Goal: Use online tool/utility: Utilize a website feature to perform a specific function

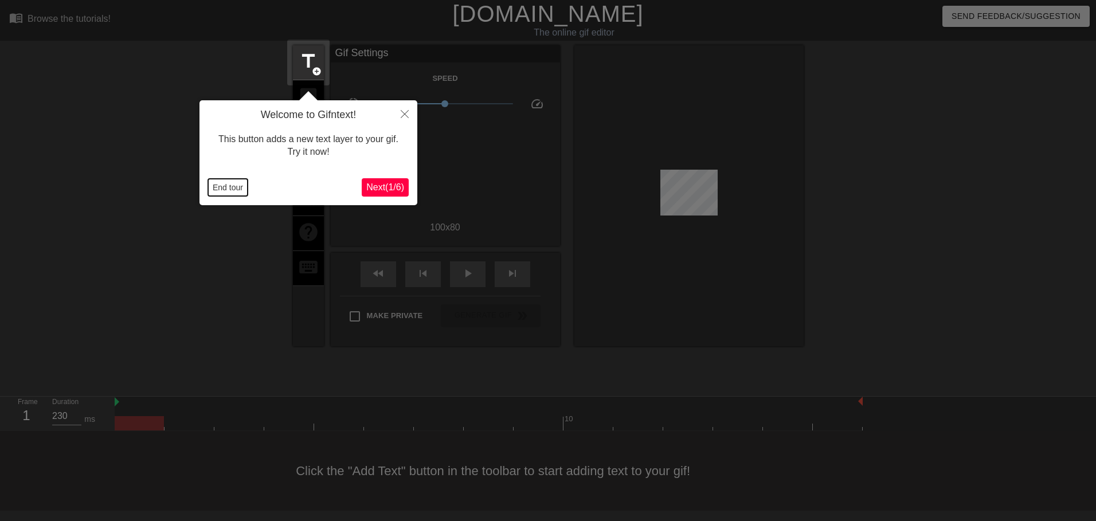
click at [234, 194] on button "End tour" at bounding box center [228, 187] width 40 height 17
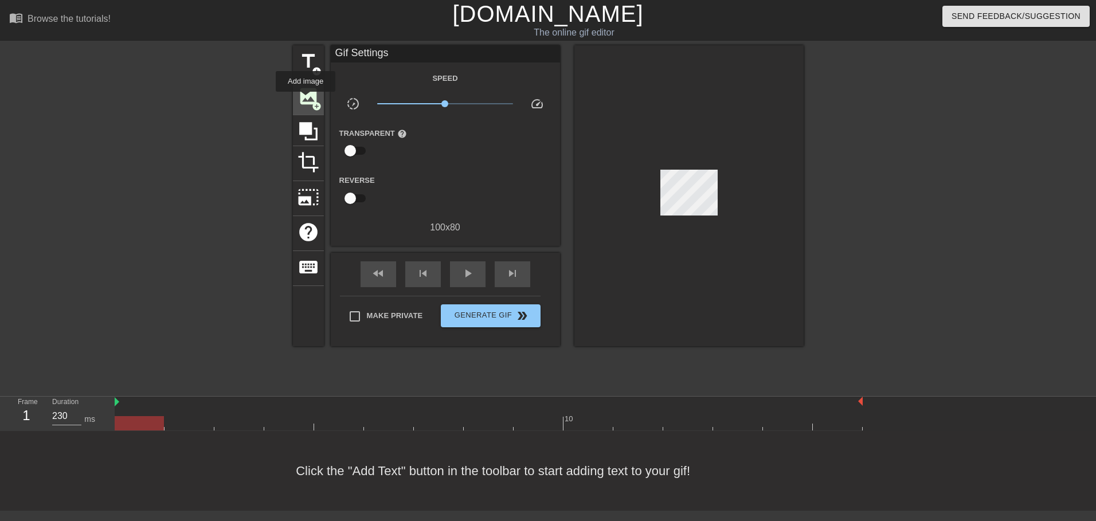
click at [305, 100] on span "image" at bounding box center [308, 96] width 22 height 22
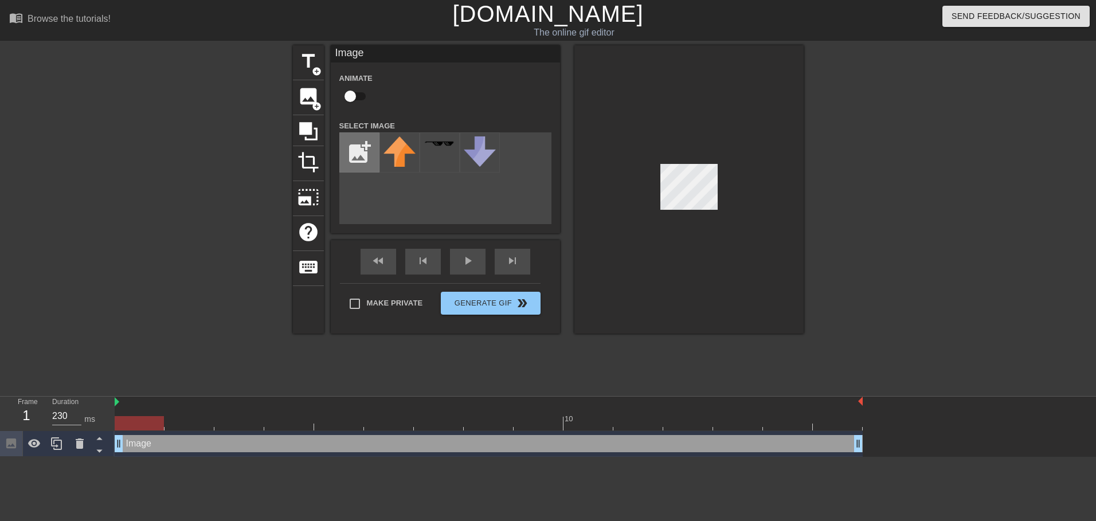
click at [364, 148] on input "file" at bounding box center [359, 152] width 39 height 39
type input "C:\fakepath\XTaZ-03-07-2025 (5).png"
click at [406, 155] on div at bounding box center [399, 152] width 40 height 40
click at [713, 211] on div at bounding box center [688, 189] width 229 height 288
click at [748, 202] on div at bounding box center [688, 189] width 229 height 288
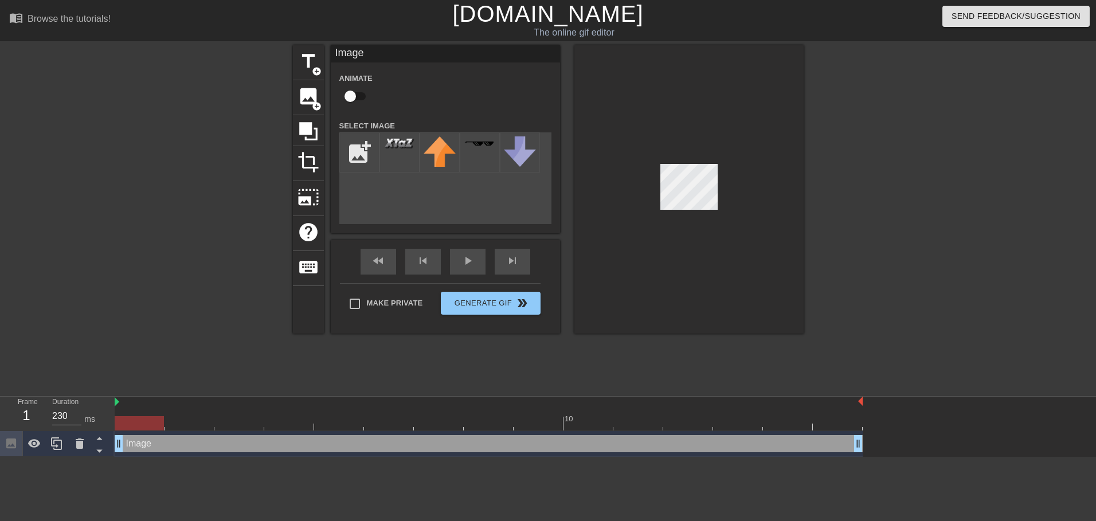
click at [698, 210] on div at bounding box center [688, 189] width 229 height 288
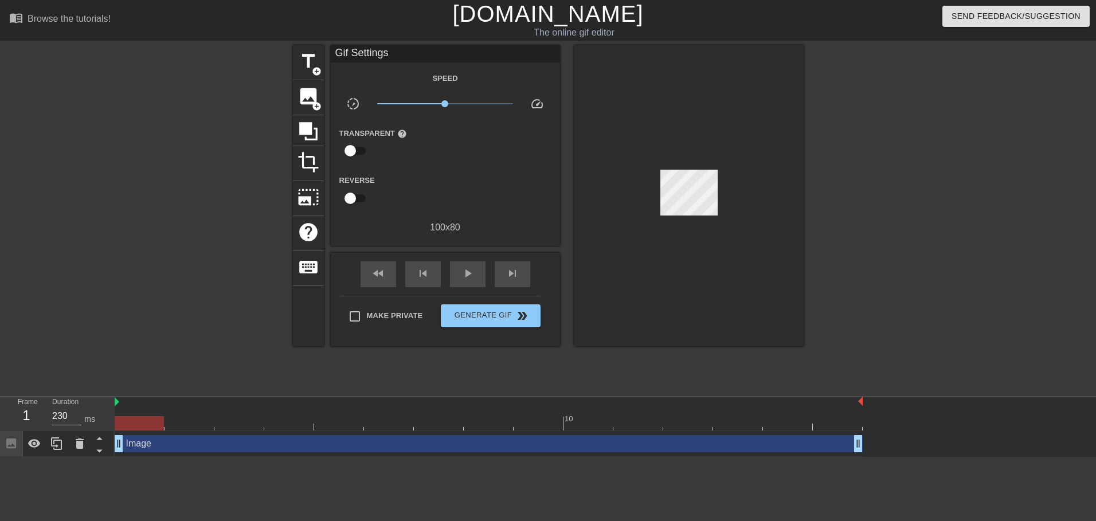
click at [717, 203] on div at bounding box center [688, 195] width 229 height 301
click at [785, 191] on div at bounding box center [688, 195] width 229 height 301
click at [471, 269] on span "play_arrow" at bounding box center [468, 273] width 14 height 14
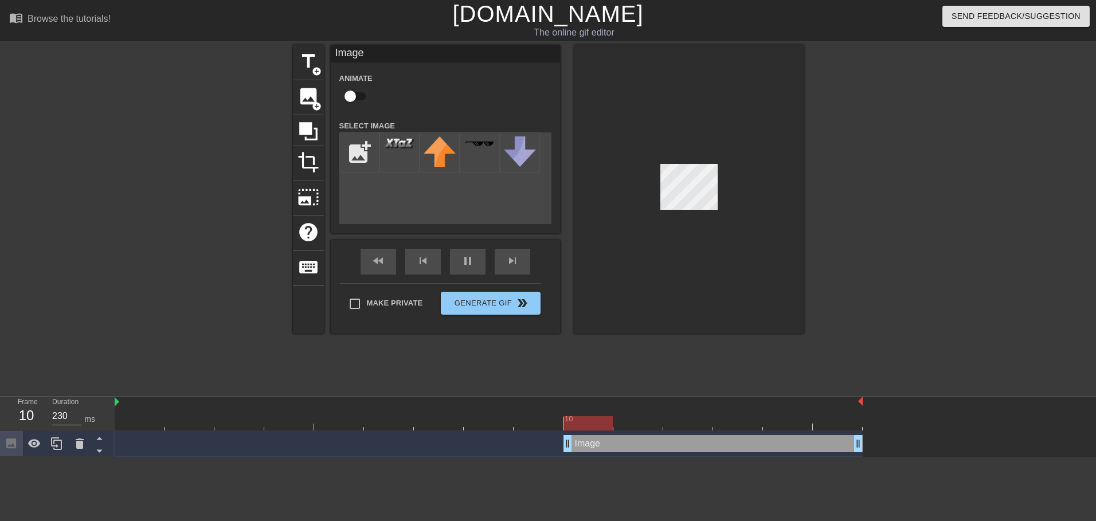
drag, startPoint x: 120, startPoint y: 447, endPoint x: 649, endPoint y: 427, distance: 529.8
click at [649, 427] on div "10 Image drag_handle drag_handle" at bounding box center [605, 426] width 981 height 60
click at [593, 230] on div at bounding box center [688, 189] width 229 height 288
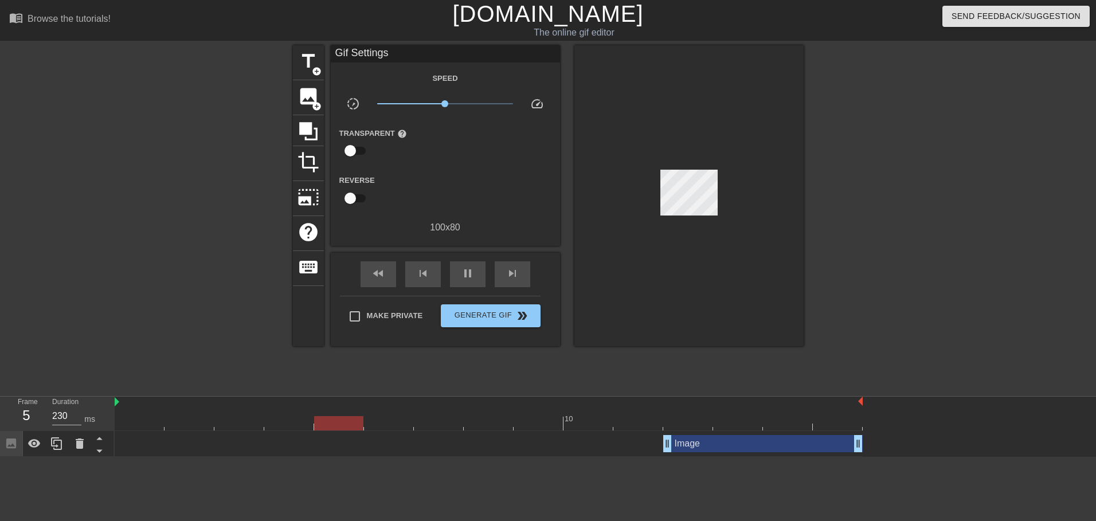
drag, startPoint x: 439, startPoint y: 96, endPoint x: 447, endPoint y: 104, distance: 10.9
click at [442, 97] on div "Speed slow_motion_video x1.00 speed Transparent help Reverse 100 x 80" at bounding box center [445, 152] width 212 height 163
drag, startPoint x: 451, startPoint y: 105, endPoint x: 461, endPoint y: 107, distance: 9.2
click at [461, 107] on span "x1.72" at bounding box center [445, 104] width 136 height 14
drag, startPoint x: 664, startPoint y: 443, endPoint x: 482, endPoint y: 438, distance: 182.3
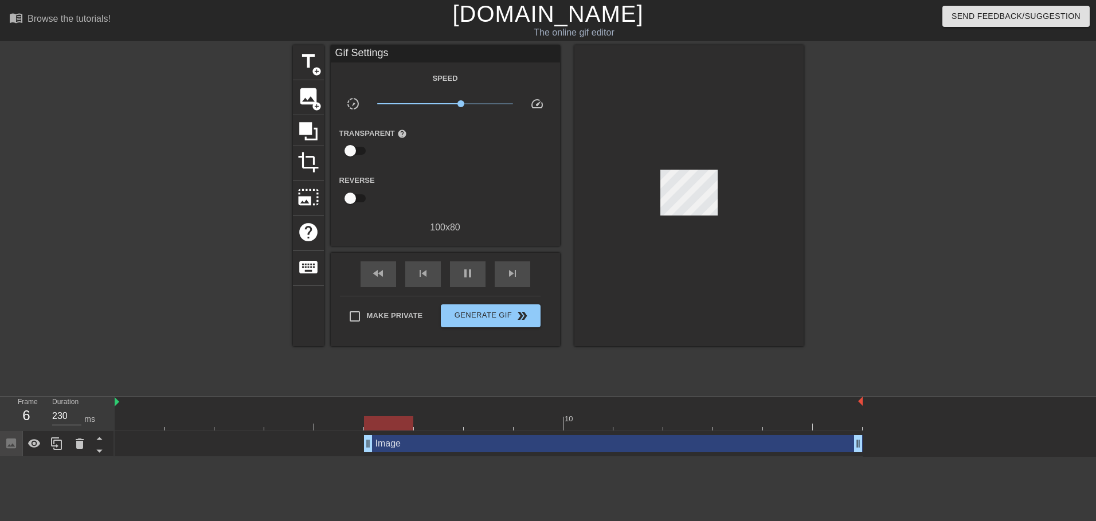
drag, startPoint x: 440, startPoint y: 439, endPoint x: 328, endPoint y: 430, distance: 112.7
click at [328, 430] on div "10 Image drag_handle drag_handle" at bounding box center [605, 426] width 981 height 60
click at [506, 312] on span "Generate Gif double_arrow" at bounding box center [490, 316] width 90 height 14
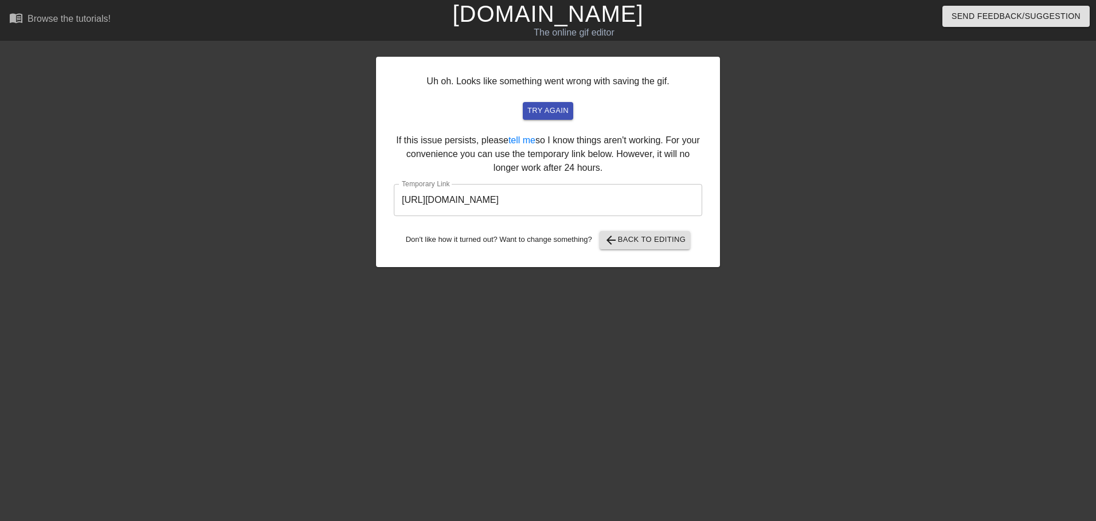
click at [549, 203] on input "[URL][DOMAIN_NAME]" at bounding box center [548, 200] width 308 height 32
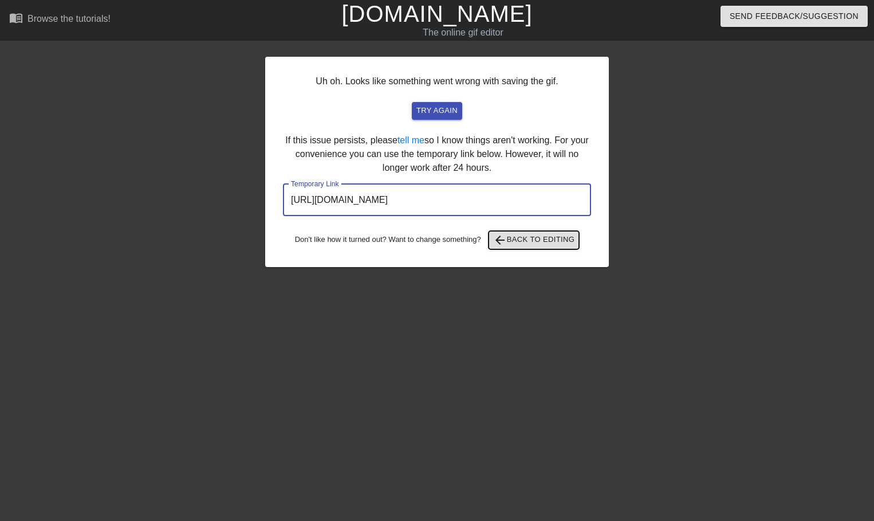
click at [535, 239] on span "arrow_back Back to Editing" at bounding box center [534, 240] width 82 height 14
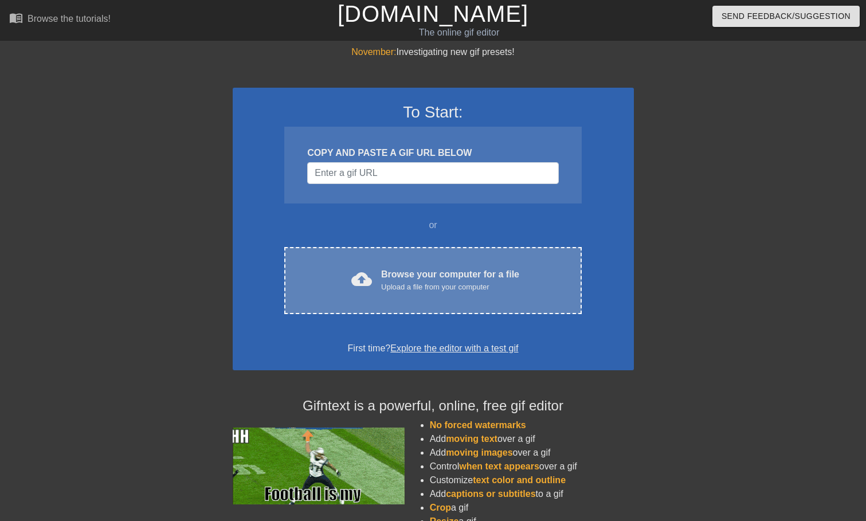
click at [466, 247] on div "cloud_upload Browse your computer for a file Upload a file from your computer C…" at bounding box center [432, 280] width 297 height 67
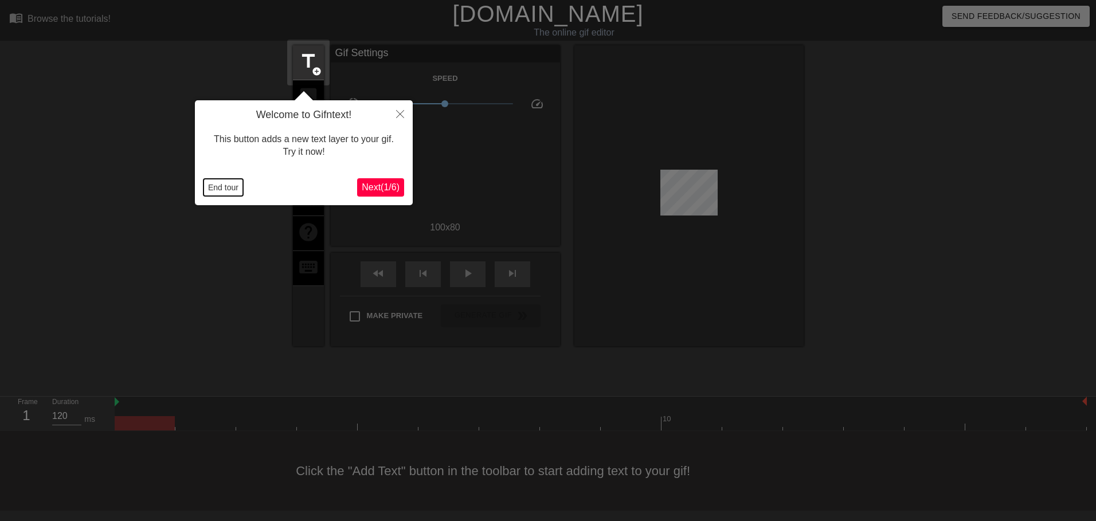
click at [231, 184] on button "End tour" at bounding box center [223, 187] width 40 height 17
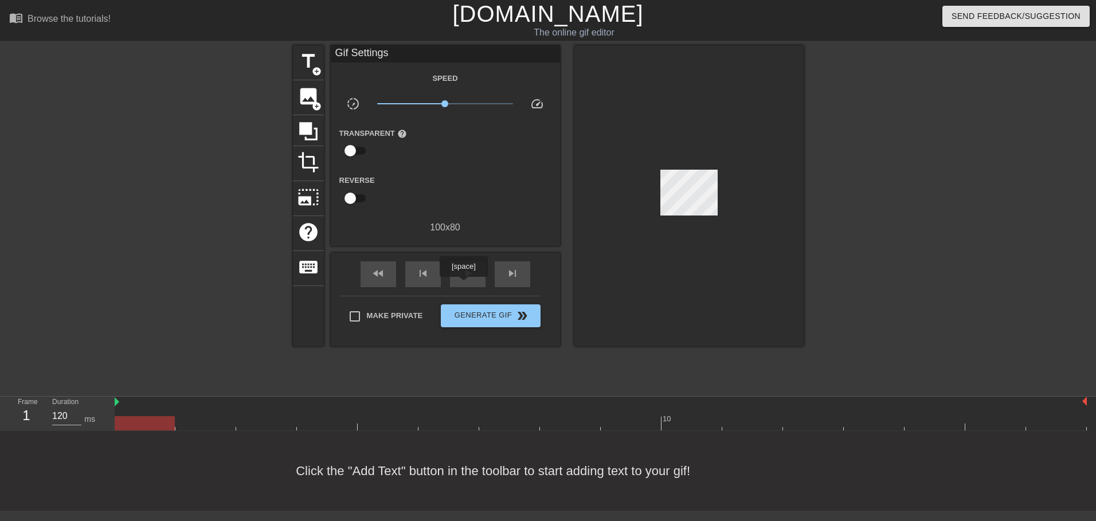
click at [466, 287] on div "fast_rewind skip_previous play_arrow skip_next" at bounding box center [445, 274] width 187 height 43
click at [467, 278] on span "play_arrow" at bounding box center [468, 273] width 14 height 14
click at [309, 100] on span "image" at bounding box center [308, 96] width 22 height 22
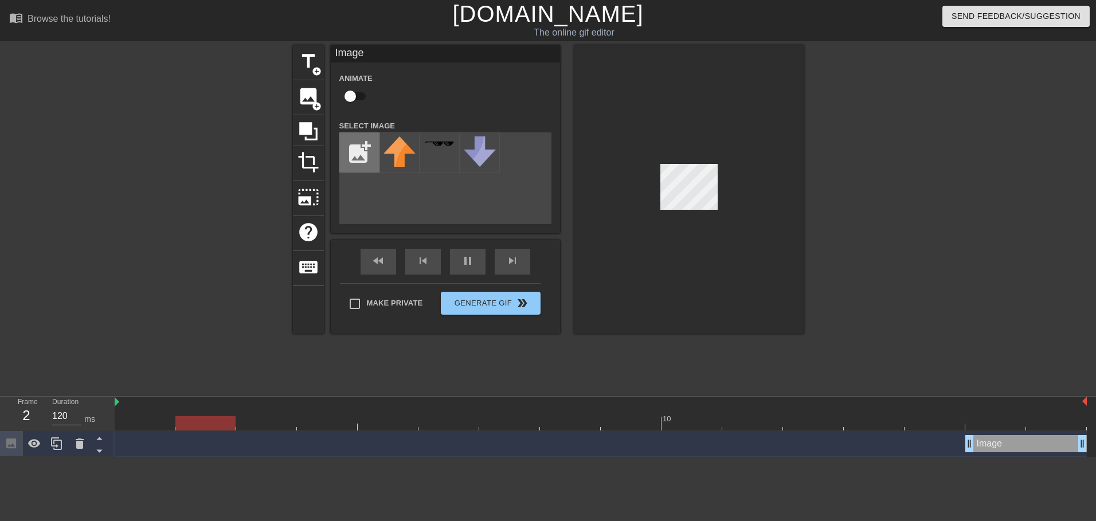
click at [354, 150] on input "file" at bounding box center [359, 152] width 39 height 39
type input "C:\fakepath\XTaZ-03-07-2025 (5).png"
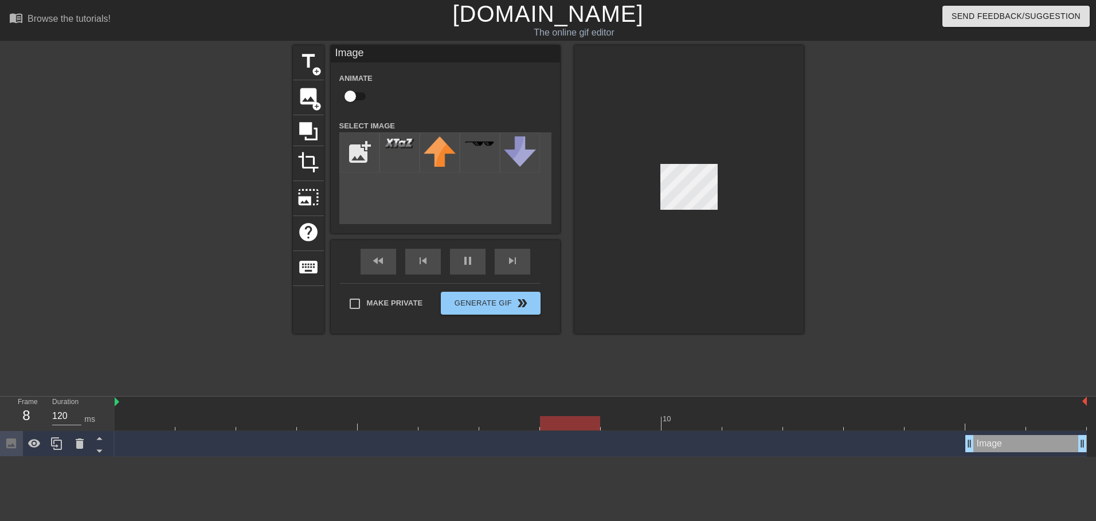
click at [407, 151] on div at bounding box center [399, 152] width 40 height 40
click at [407, 150] on img at bounding box center [399, 143] width 32 height 13
click at [392, 156] on div at bounding box center [399, 152] width 40 height 40
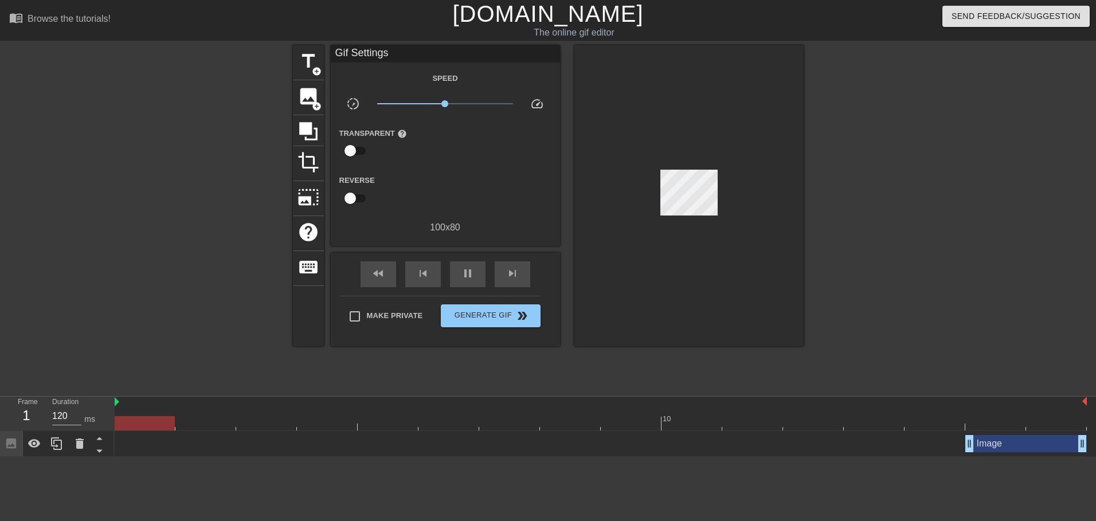
drag, startPoint x: 946, startPoint y: 450, endPoint x: 893, endPoint y: 457, distance: 53.7
click at [865, 457] on html "menu_book Browse the tutorials! Gifntext.com The online gif editor Send Feedbac…" at bounding box center [548, 228] width 1096 height 457
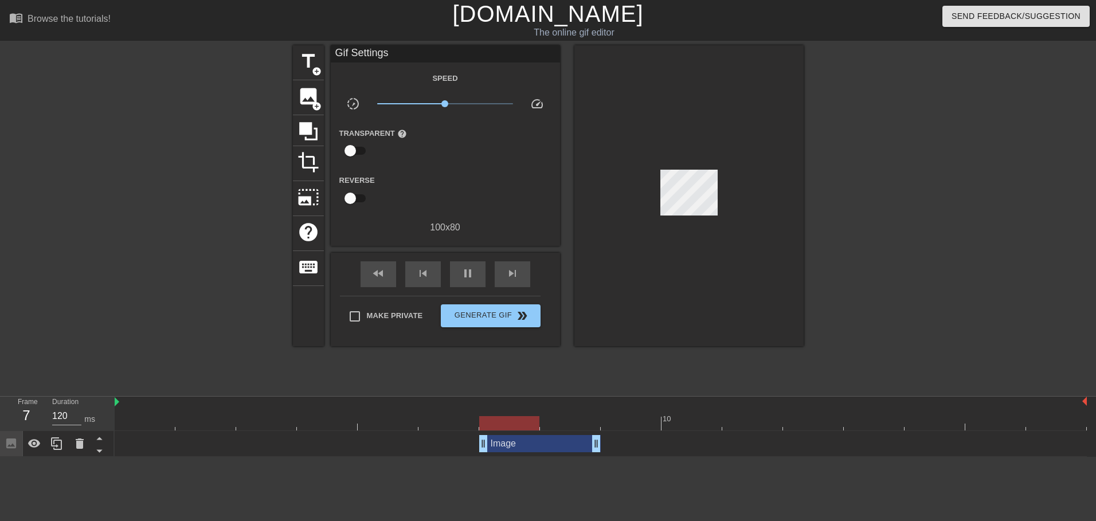
drag, startPoint x: 983, startPoint y: 444, endPoint x: 500, endPoint y: 455, distance: 483.1
click at [500, 455] on div "Image drag_handle drag_handle" at bounding box center [601, 444] width 972 height 26
drag, startPoint x: 551, startPoint y: 447, endPoint x: 99, endPoint y: 419, distance: 452.9
click at [93, 422] on div "Frame 6 Duration 120 ms 10 Image drag_handle drag_handle" at bounding box center [548, 426] width 1096 height 60
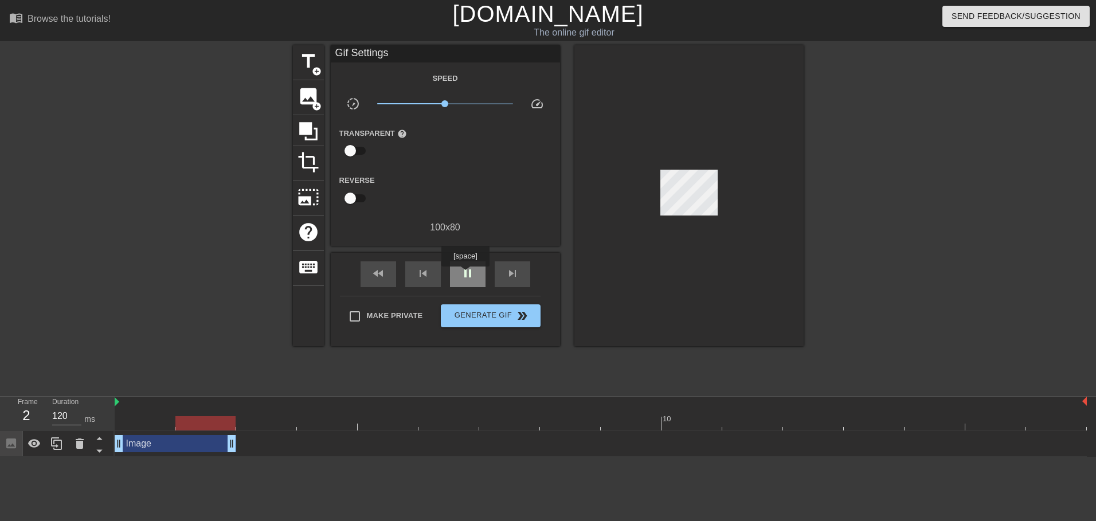
click at [465, 274] on span "pause" at bounding box center [468, 273] width 14 height 14
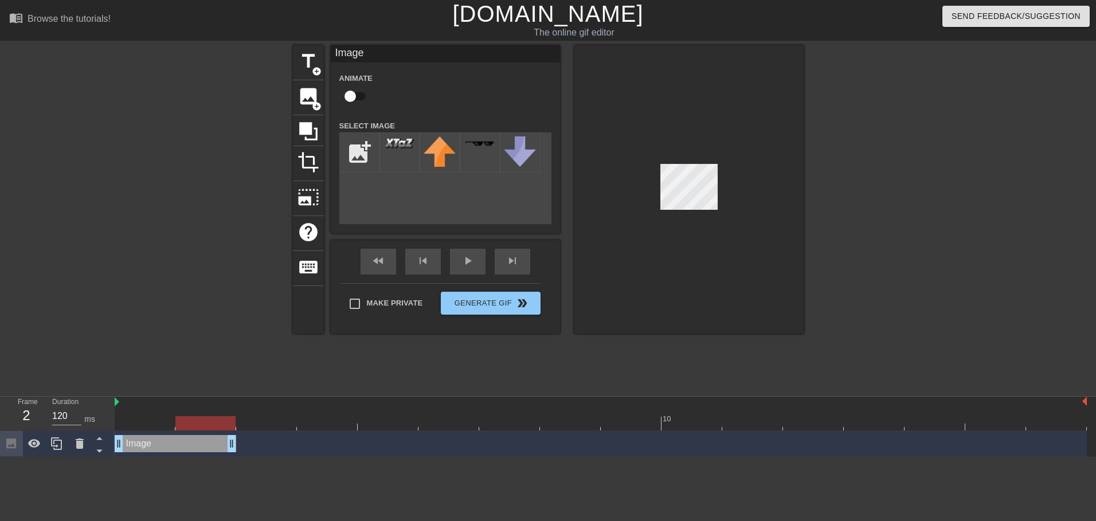
click at [779, 217] on div at bounding box center [688, 189] width 229 height 288
click at [725, 194] on div at bounding box center [688, 189] width 229 height 288
click at [781, 213] on div at bounding box center [688, 189] width 229 height 288
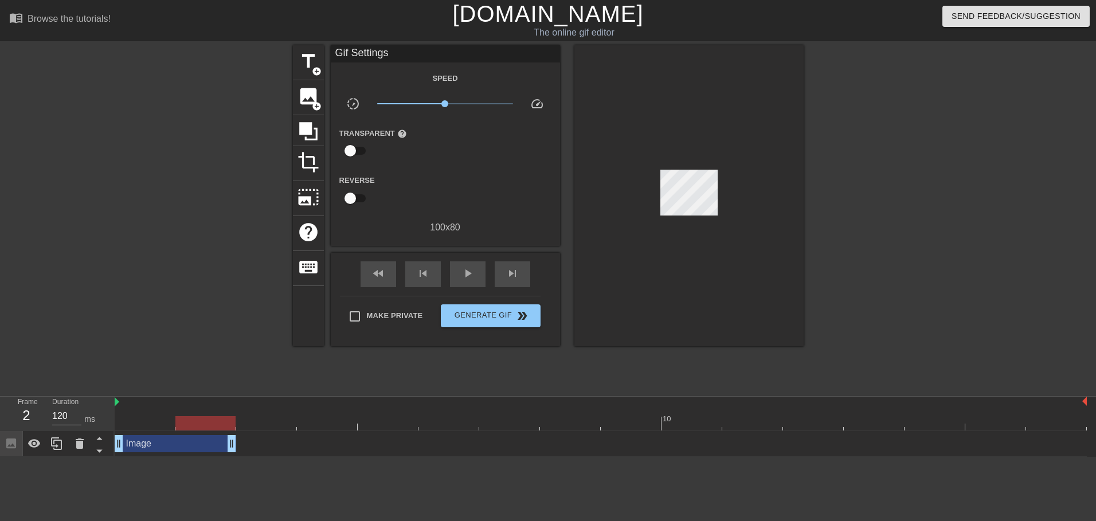
click at [777, 174] on div at bounding box center [688, 195] width 229 height 301
click at [476, 266] on div "play_arrow" at bounding box center [468, 274] width 36 height 26
drag, startPoint x: 446, startPoint y: 105, endPoint x: 464, endPoint y: 110, distance: 17.9
click at [464, 110] on span "x1.88" at bounding box center [445, 104] width 136 height 14
click at [460, 109] on span "x1.64" at bounding box center [445, 104] width 136 height 14
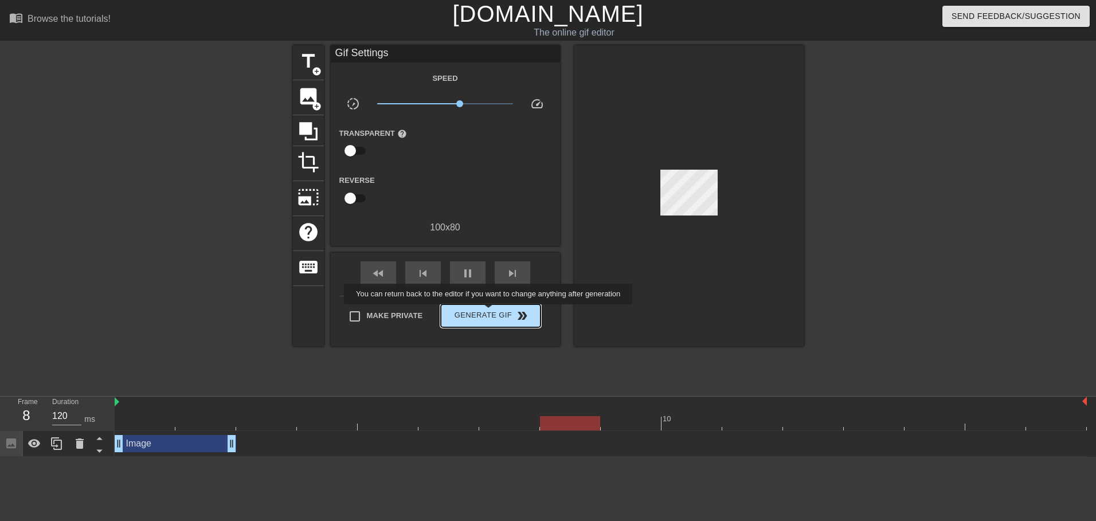
click at [489, 313] on span "Generate Gif double_arrow" at bounding box center [490, 316] width 90 height 14
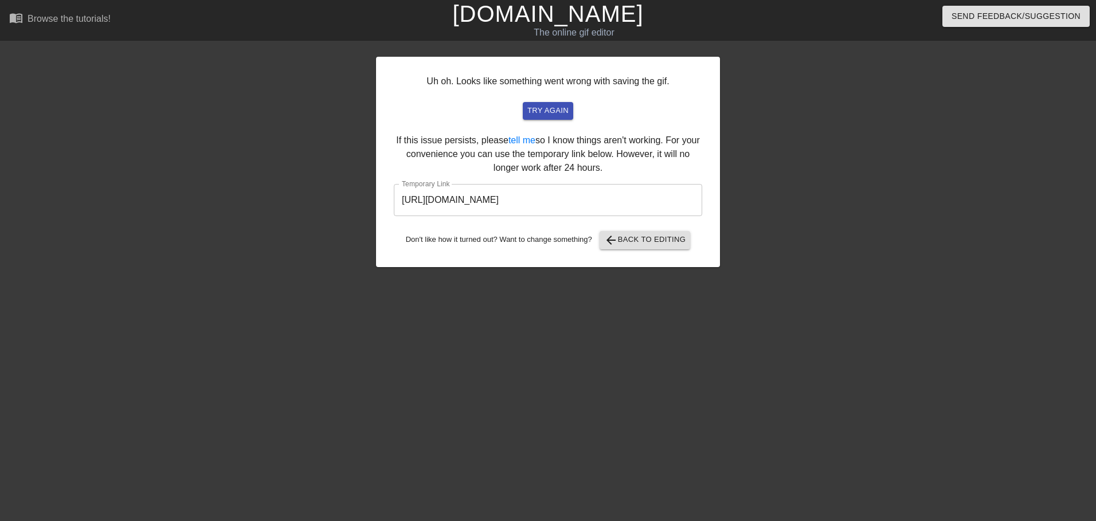
click at [565, 203] on input "https://www.gifntext.com/temp_generations/n1Asi9VA.gif" at bounding box center [548, 200] width 308 height 32
click at [565, 202] on input "https://www.gifntext.com/temp_generations/n1Asi9VA.gif" at bounding box center [548, 200] width 308 height 32
